Goal: Navigation & Orientation: Find specific page/section

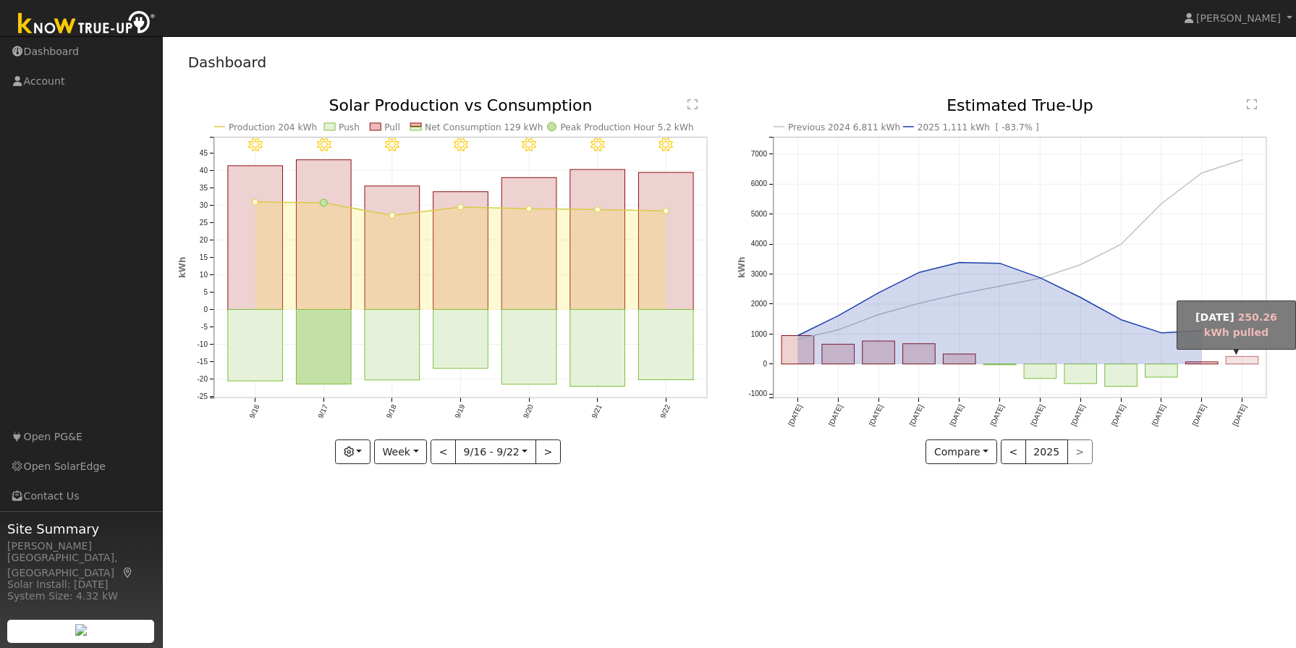
click at [1251, 360] on rect "onclick=""" at bounding box center [1243, 360] width 33 height 7
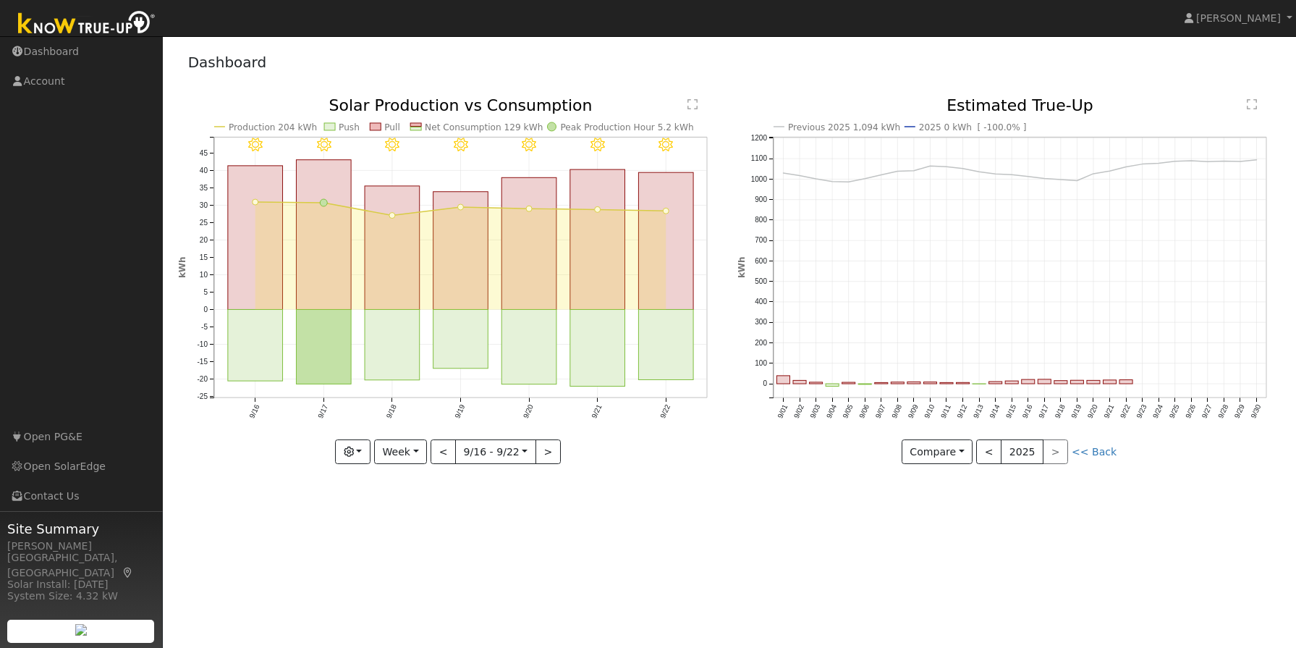
click at [90, 17] on img at bounding box center [87, 24] width 152 height 33
click at [1091, 454] on link "<< Back" at bounding box center [1094, 452] width 45 height 12
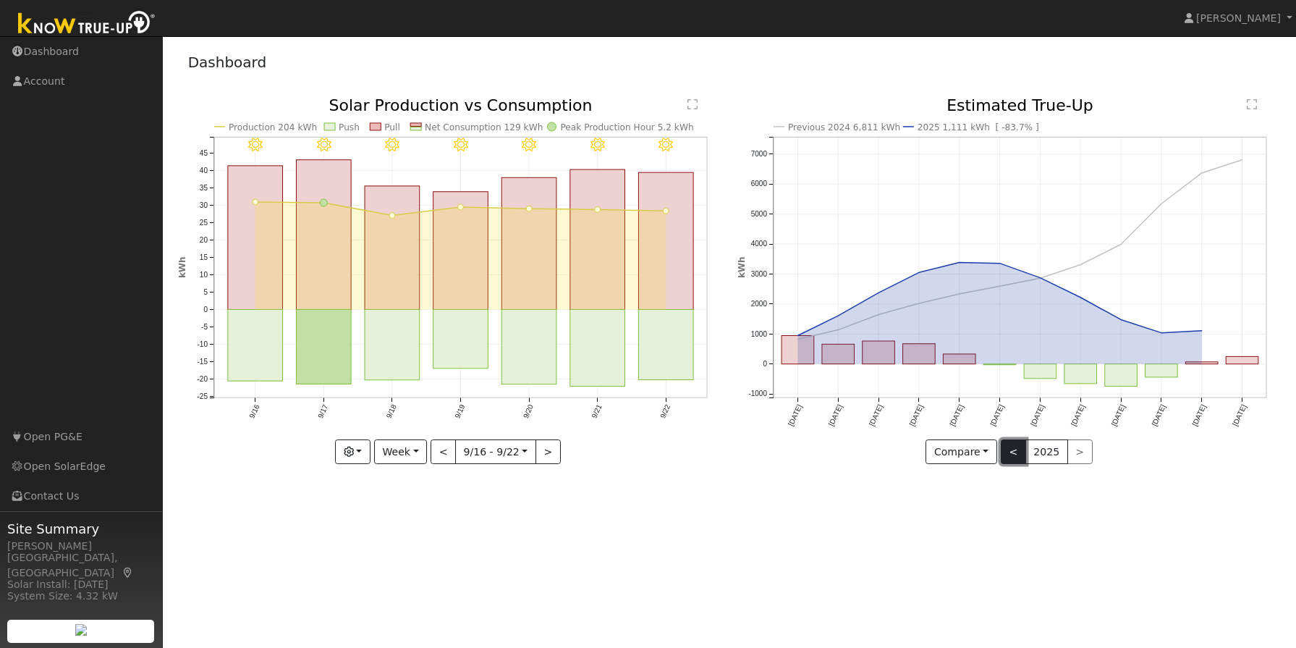
click at [1008, 447] on button "<" at bounding box center [1013, 451] width 25 height 25
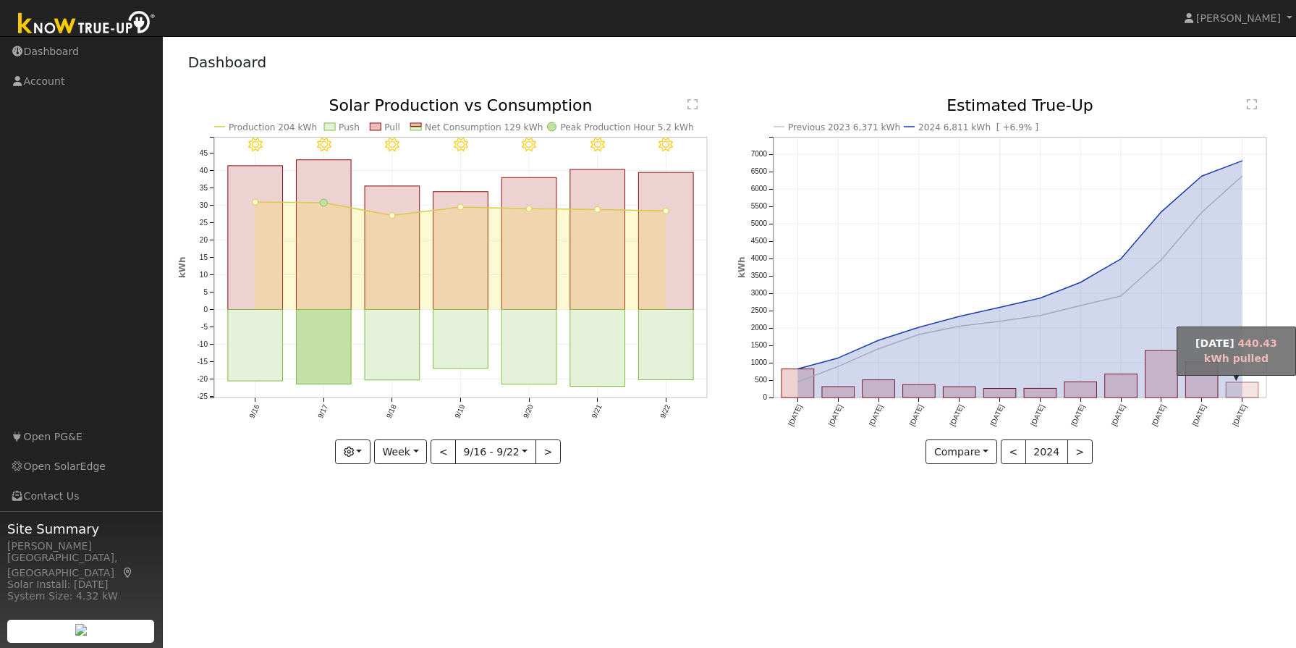
click at [1241, 387] on rect "onclick=""" at bounding box center [1243, 390] width 33 height 15
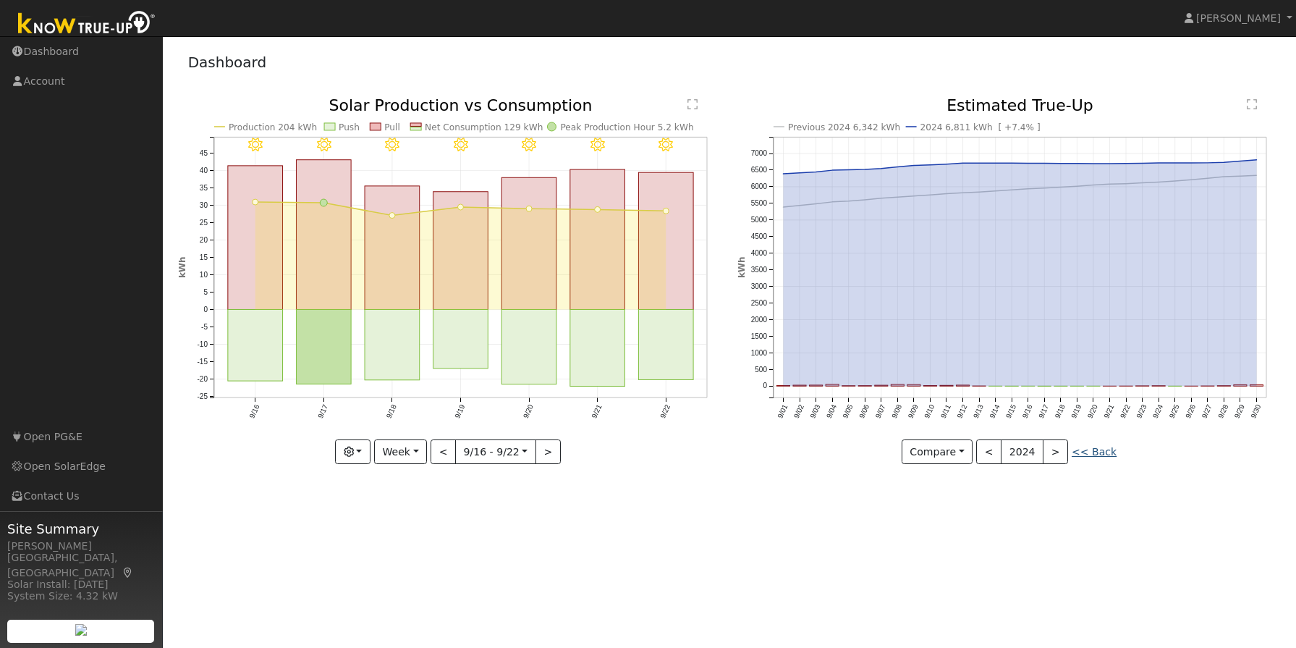
click at [1105, 451] on link "<< Back" at bounding box center [1094, 452] width 45 height 12
